Goal: Task Accomplishment & Management: Manage account settings

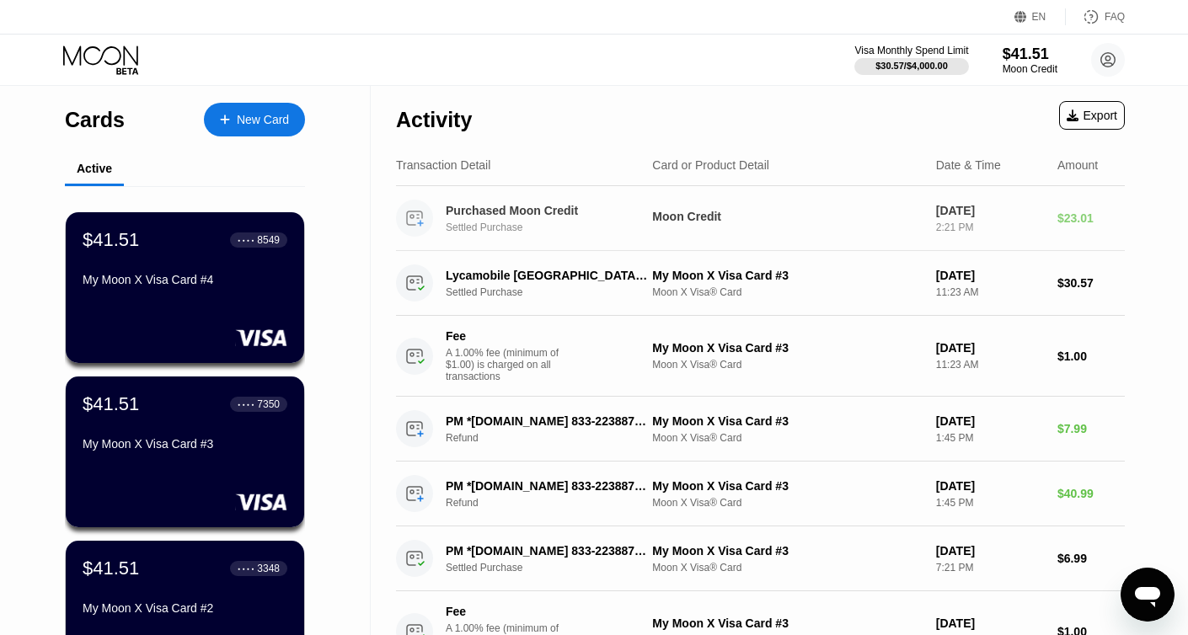
click at [756, 225] on div "Moon Credit" at bounding box center [787, 219] width 270 height 18
click at [549, 216] on div "Purchased Moon Credit" at bounding box center [547, 210] width 203 height 13
